Goal: Navigation & Orientation: Find specific page/section

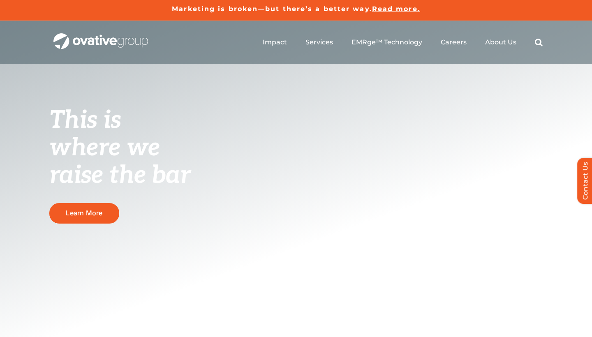
scroll to position [27, 0]
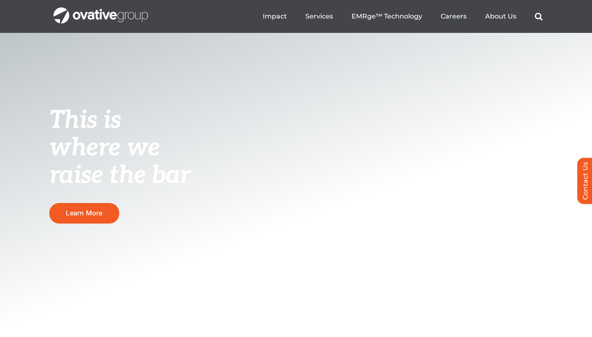
click at [275, 21] on ul "Impact Expert Insights Case Studies Awards & Press Services Media Measurement C…" at bounding box center [402, 16] width 280 height 26
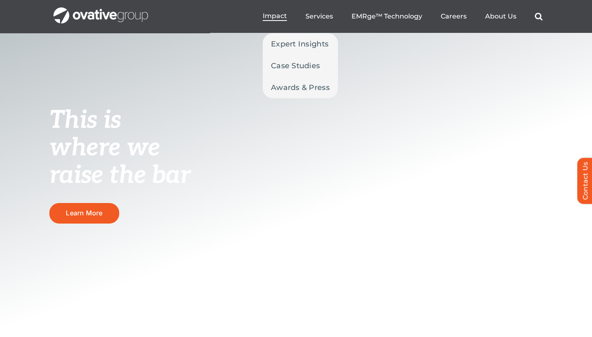
click at [274, 14] on span "Impact" at bounding box center [274, 16] width 24 height 8
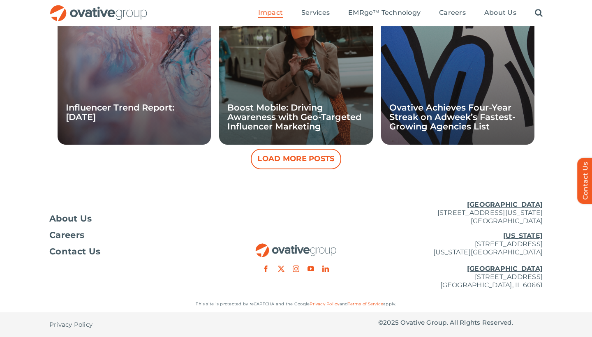
scroll to position [867, 0]
click at [76, 223] on span "About Us" at bounding box center [70, 218] width 43 height 8
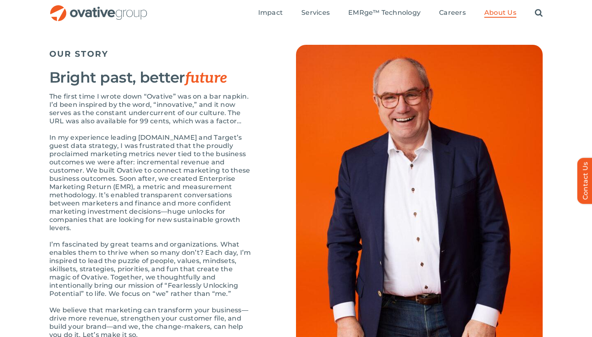
scroll to position [851, 0]
